Goal: Information Seeking & Learning: Find specific fact

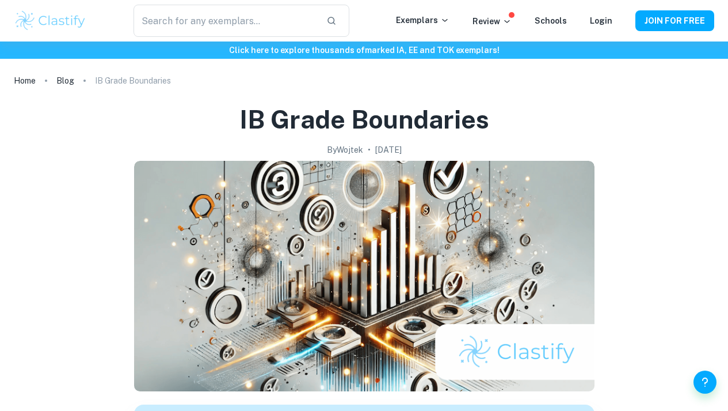
scroll to position [1091, 0]
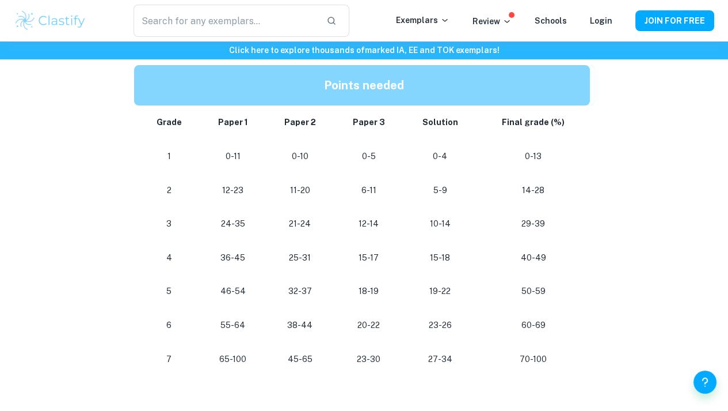
scroll to position [603, 0]
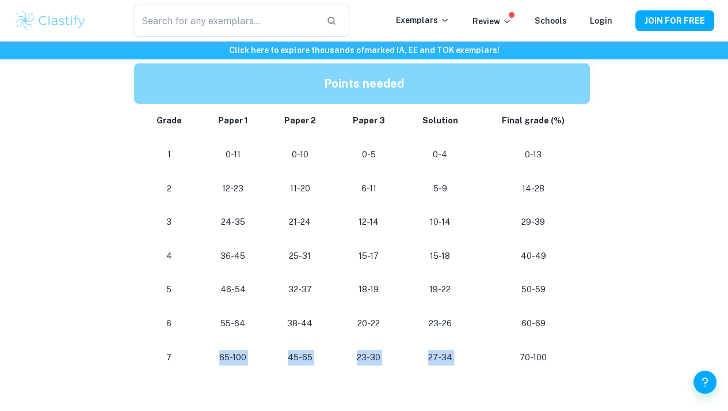
drag, startPoint x: 218, startPoint y: 359, endPoint x: 498, endPoint y: 362, distance: 280.4
click at [498, 362] on tr "7 65-100 45-65 [PHONE_NUMBER] 70-100" at bounding box center [364, 357] width 461 height 34
click at [481, 360] on td "70-100" at bounding box center [535, 357] width 117 height 34
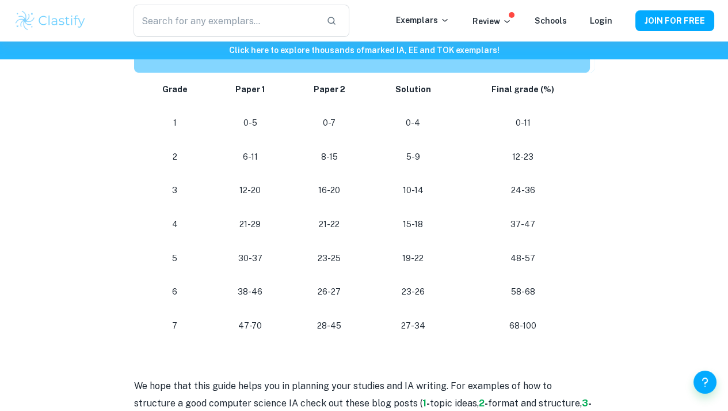
scroll to position [1076, 0]
drag, startPoint x: 515, startPoint y: 327, endPoint x: 535, endPoint y: 332, distance: 20.7
click at [535, 332] on p "68-100" at bounding box center [523, 326] width 115 height 16
